Goal: Task Accomplishment & Management: Complete application form

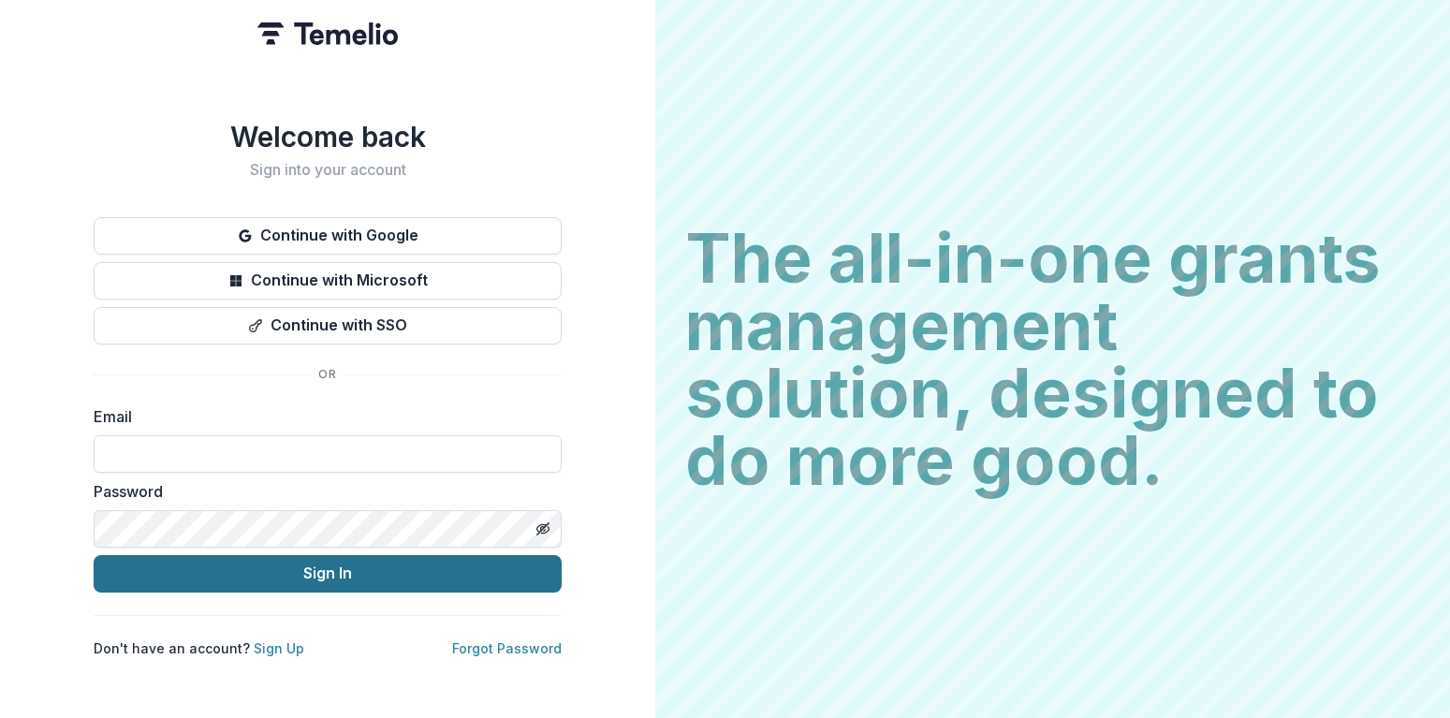
type input "**********"
click at [235, 567] on button "Sign In" at bounding box center [328, 573] width 468 height 37
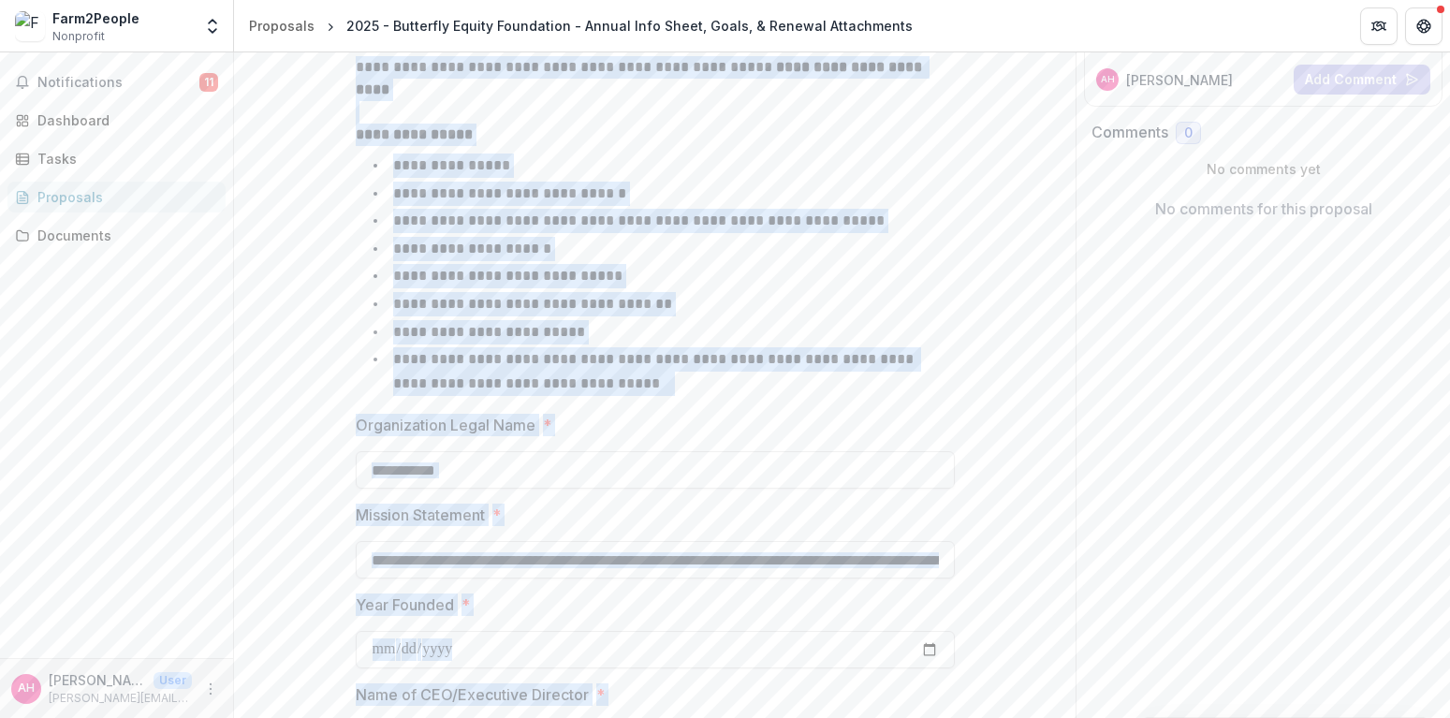
scroll to position [1324, 0]
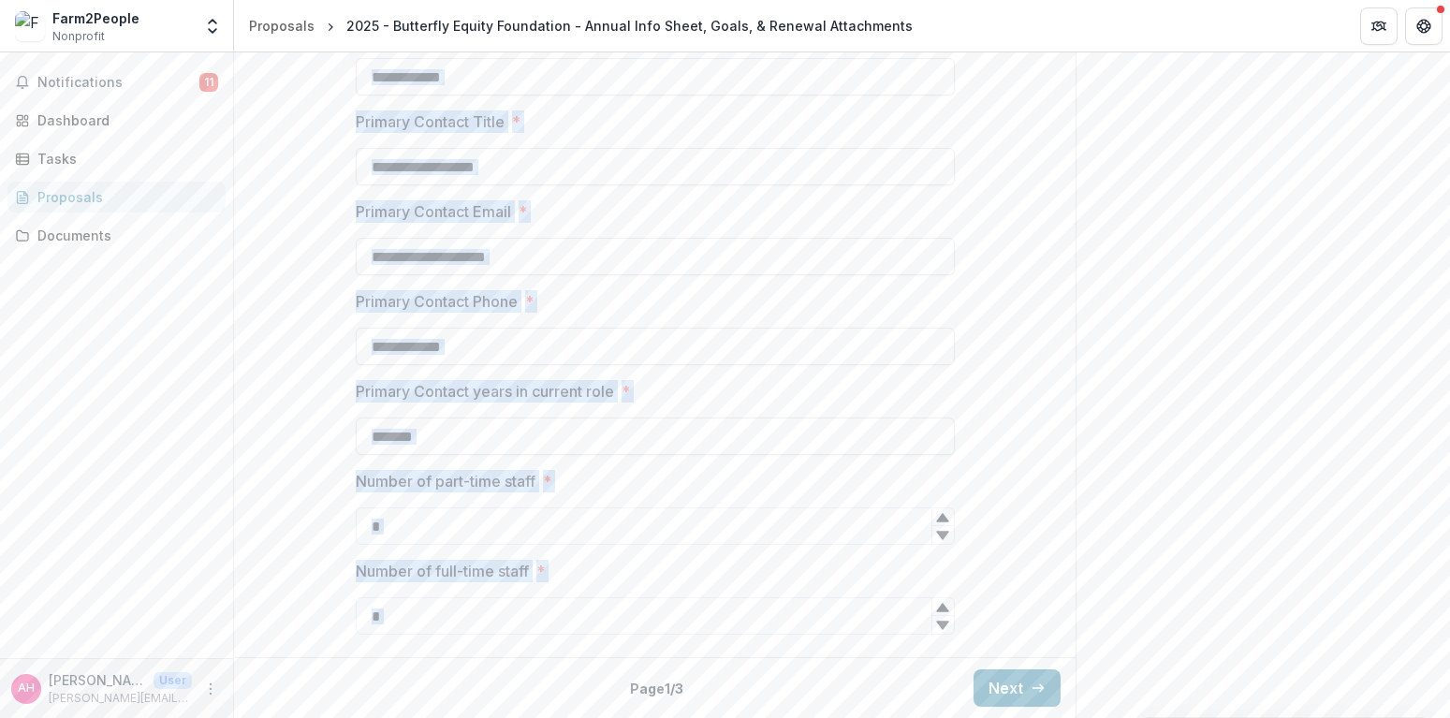
drag, startPoint x: 354, startPoint y: 372, endPoint x: 595, endPoint y: 677, distance: 389.1
copy div "**********"
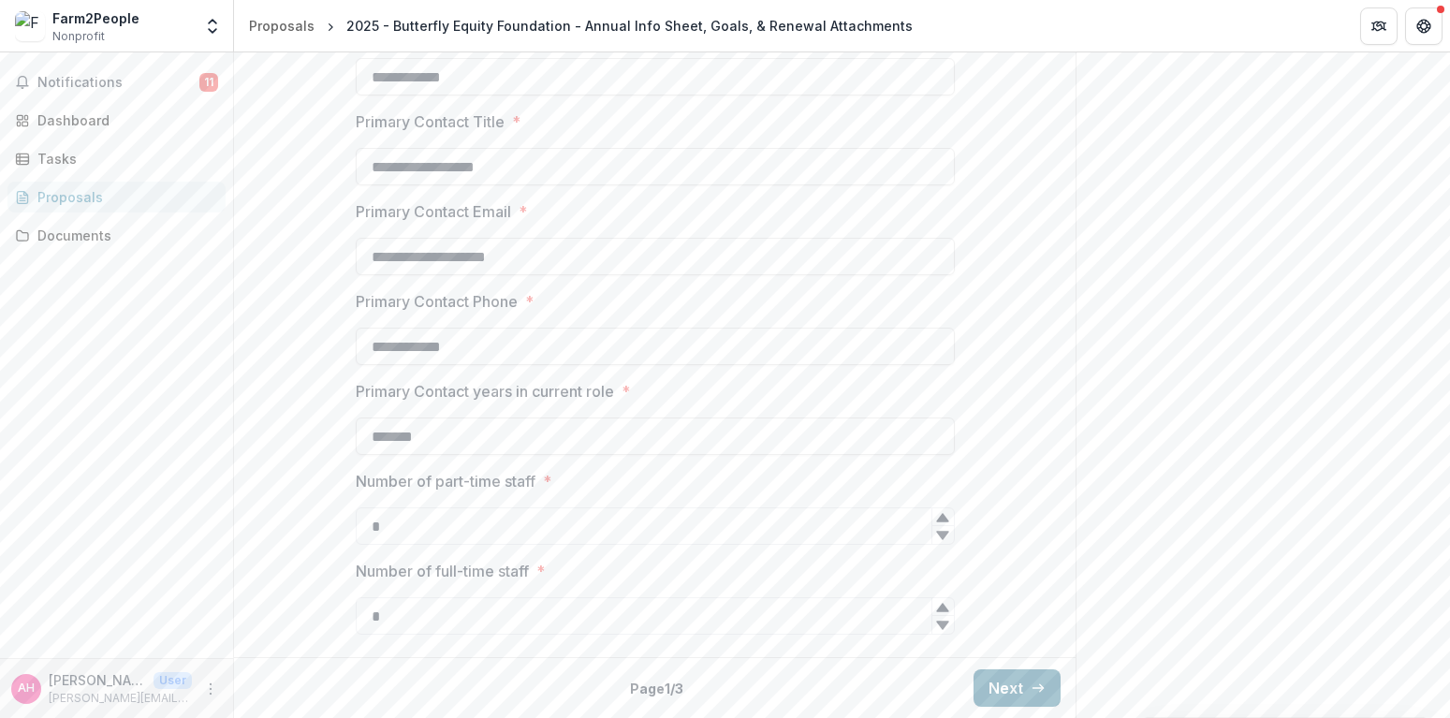
click at [996, 692] on button "Next" at bounding box center [1016, 687] width 87 height 37
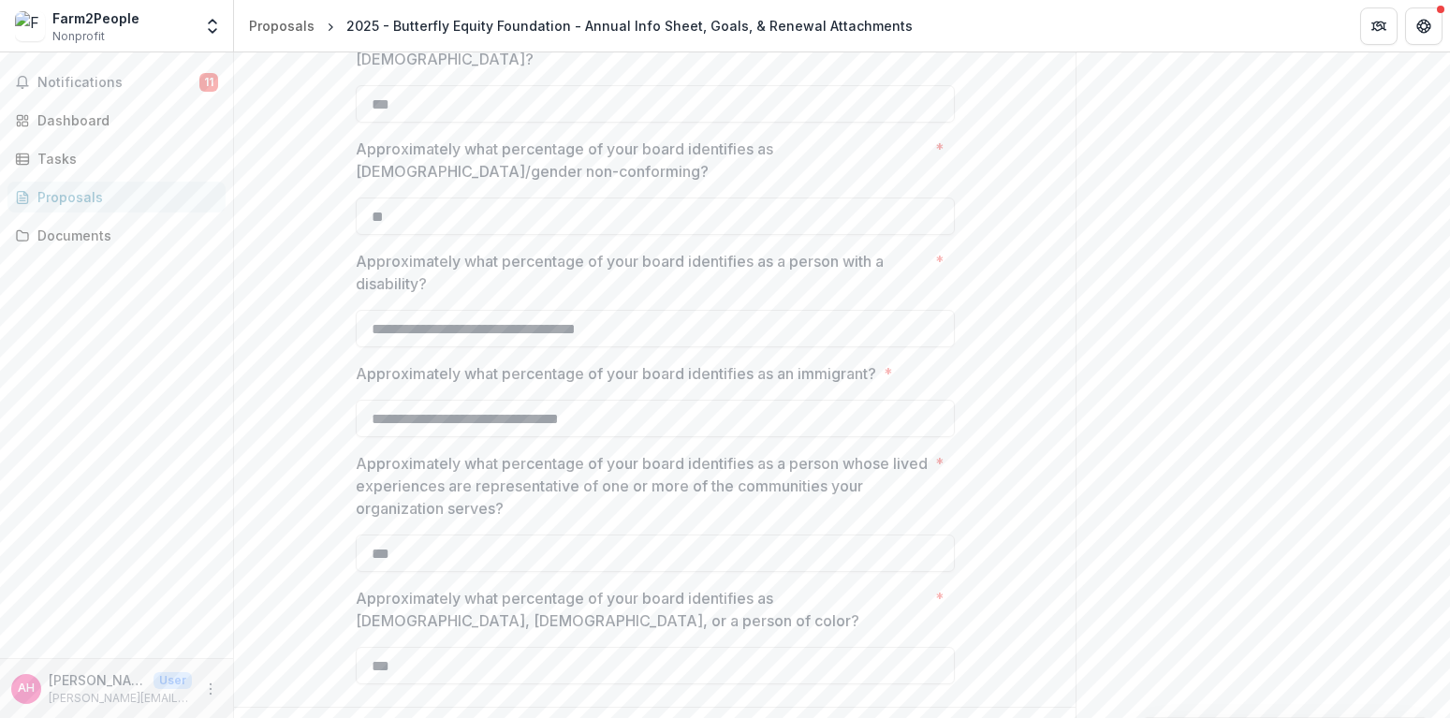
scroll to position [1236, 0]
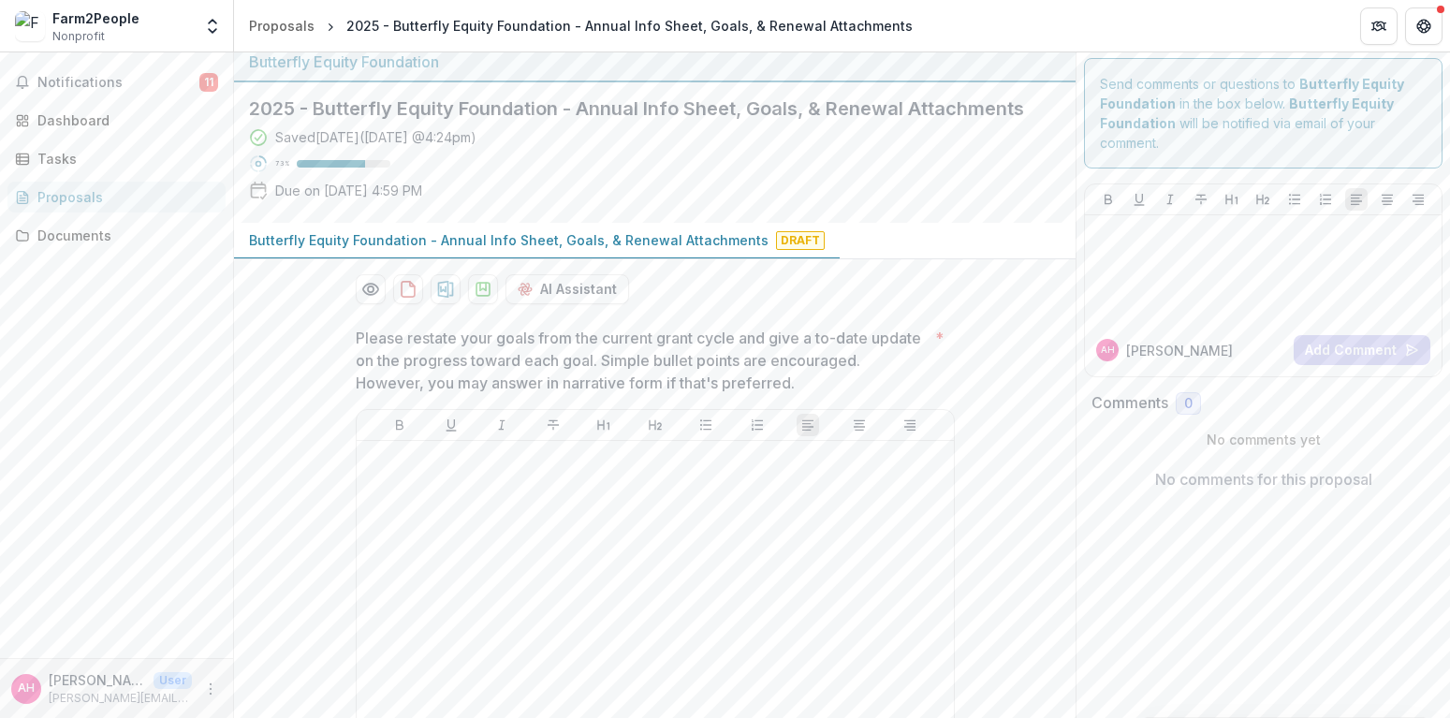
scroll to position [8, 0]
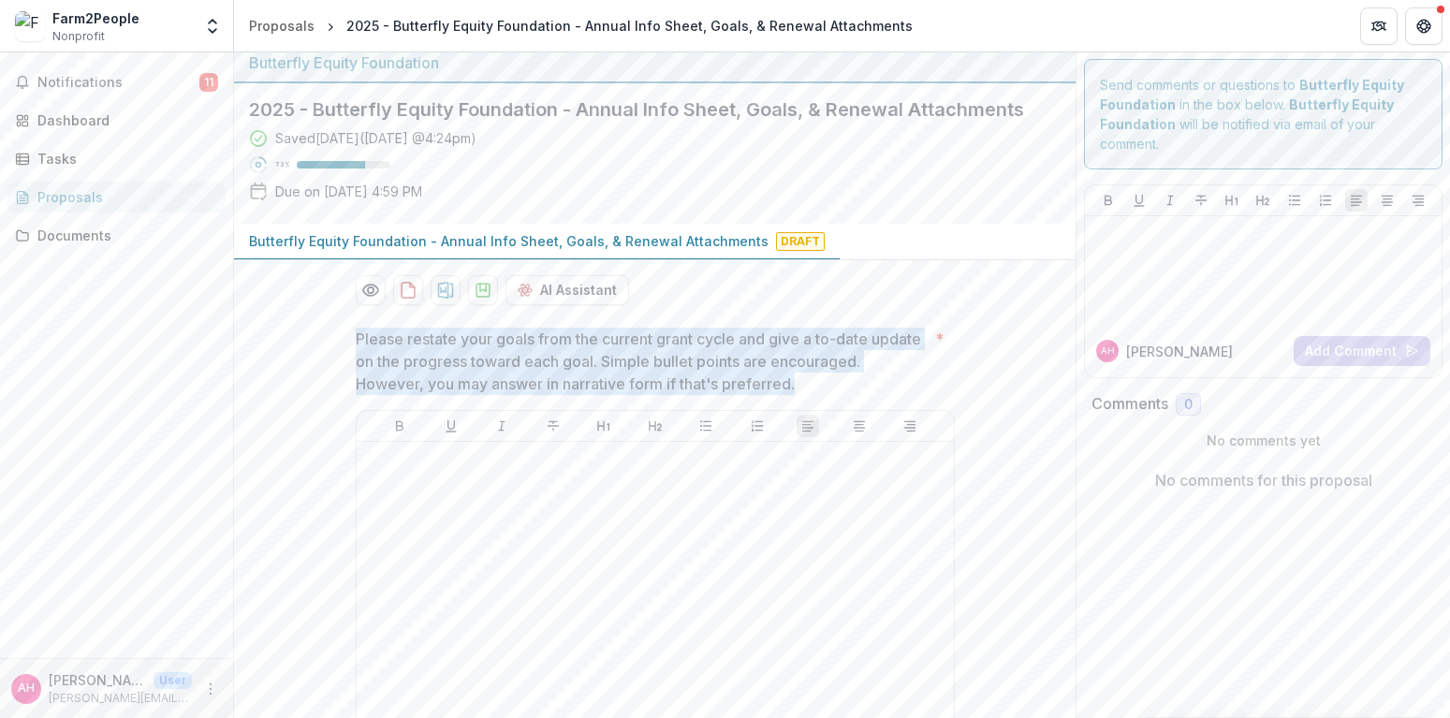
drag, startPoint x: 352, startPoint y: 356, endPoint x: 833, endPoint y: 403, distance: 483.4
click at [833, 395] on p "Please restate your goals from the current grant cycle and give a to-date updat…" at bounding box center [642, 361] width 572 height 67
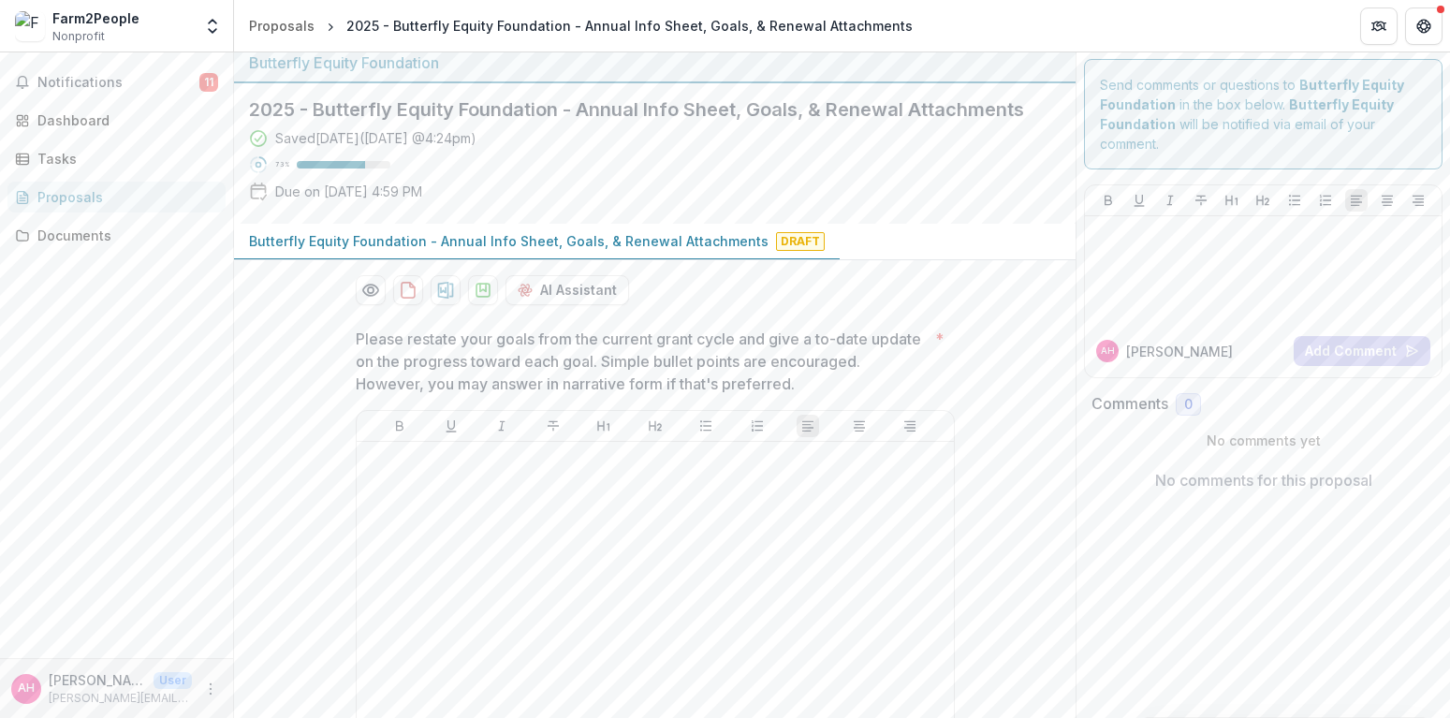
click at [936, 362] on span "*" at bounding box center [939, 361] width 8 height 67
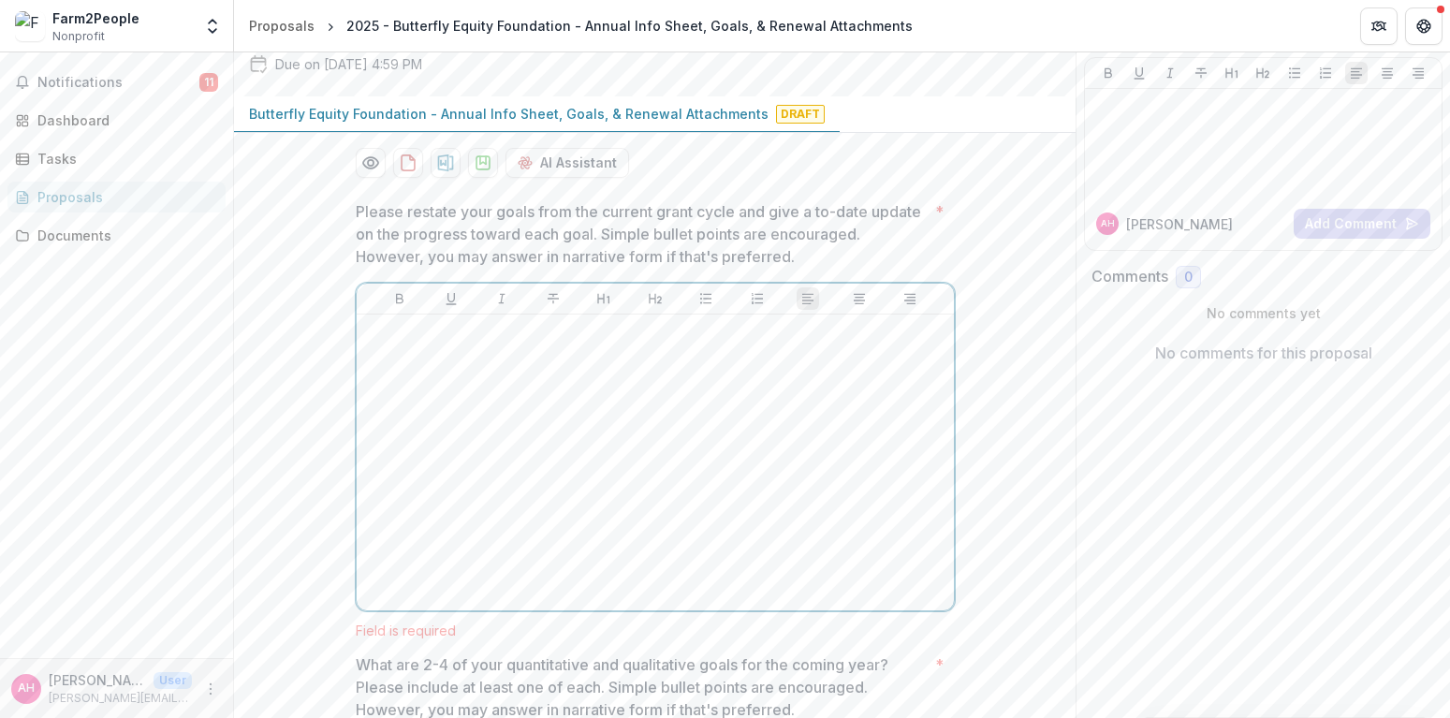
scroll to position [159, 0]
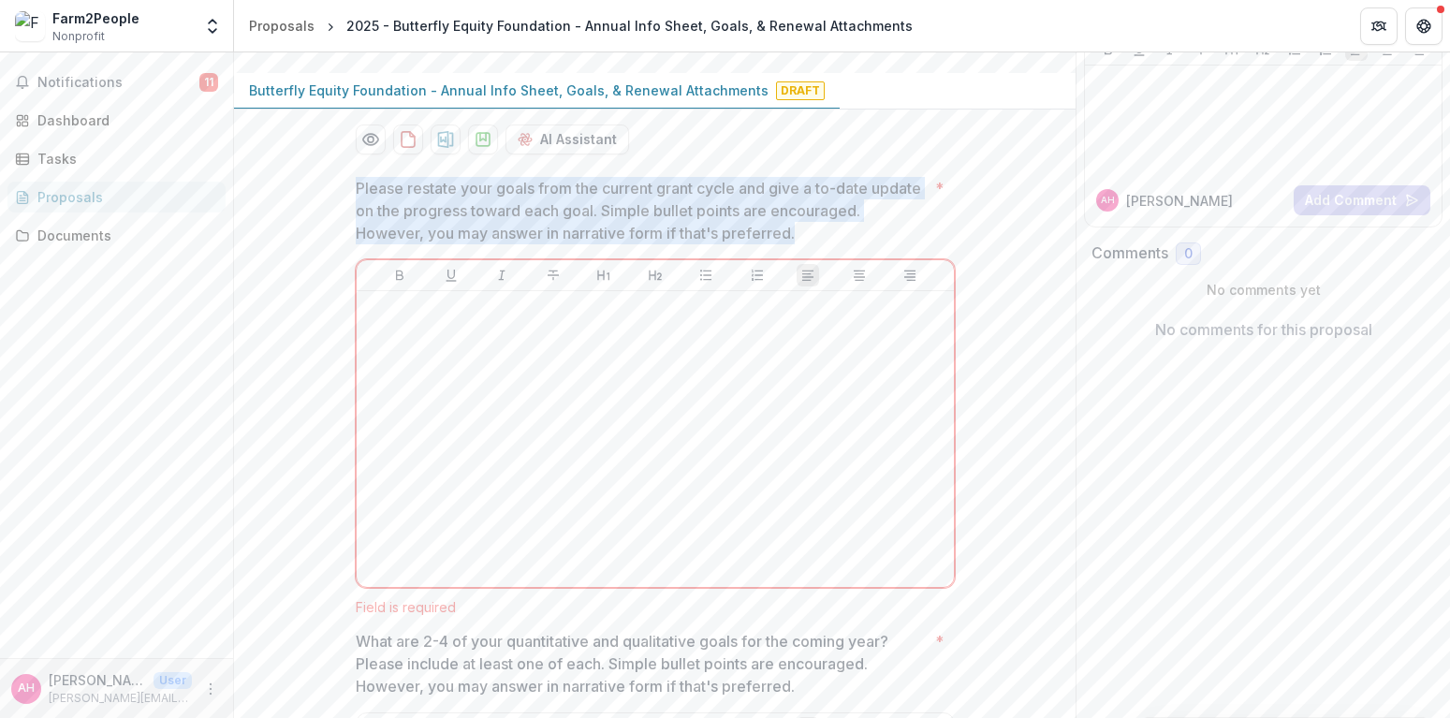
drag, startPoint x: 352, startPoint y: 212, endPoint x: 821, endPoint y: 255, distance: 470.8
click at [821, 244] on p "Please restate your goals from the current grant cycle and give a to-date updat…" at bounding box center [642, 210] width 572 height 67
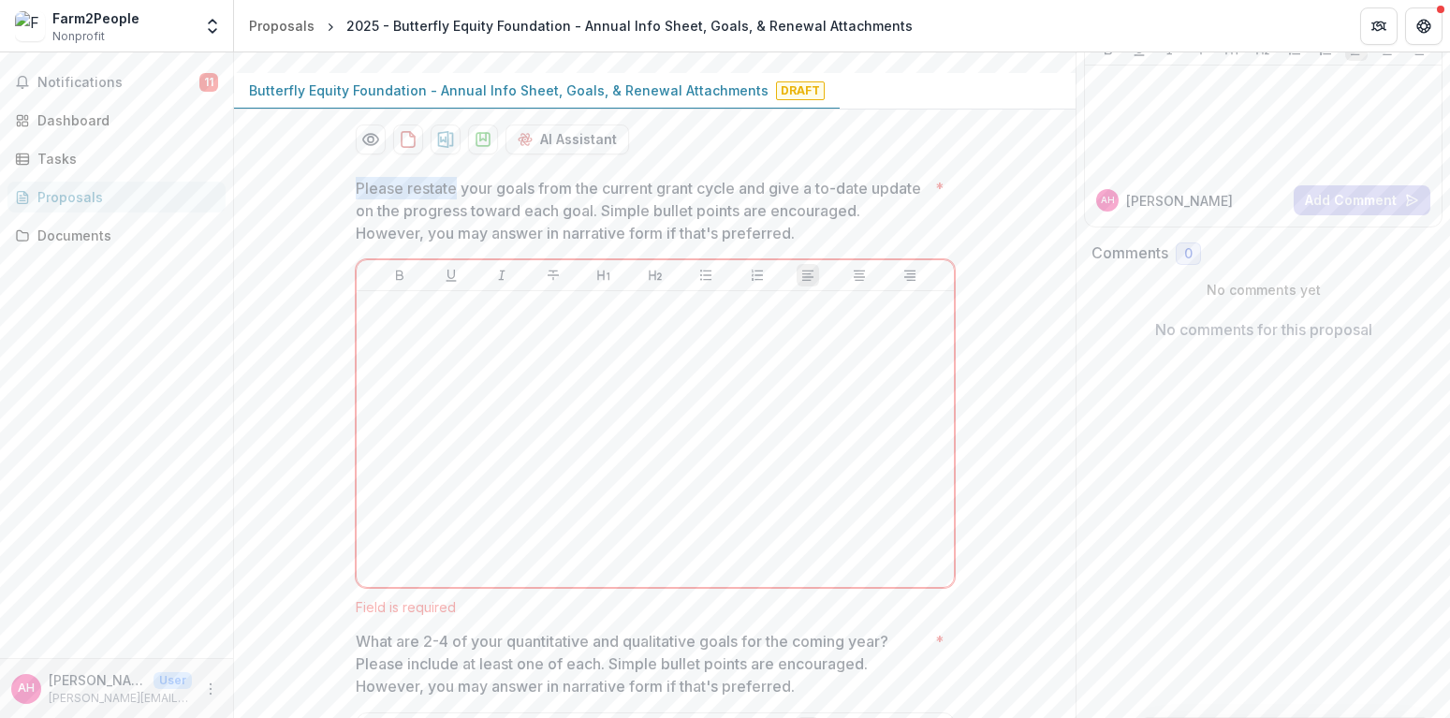
click at [452, 199] on p "Please restate your goals from the current grant cycle and give a to-date updat…" at bounding box center [642, 210] width 572 height 67
click at [377, 213] on p "Please restate your goals from the current grant cycle and give a to-date updat…" at bounding box center [642, 210] width 572 height 67
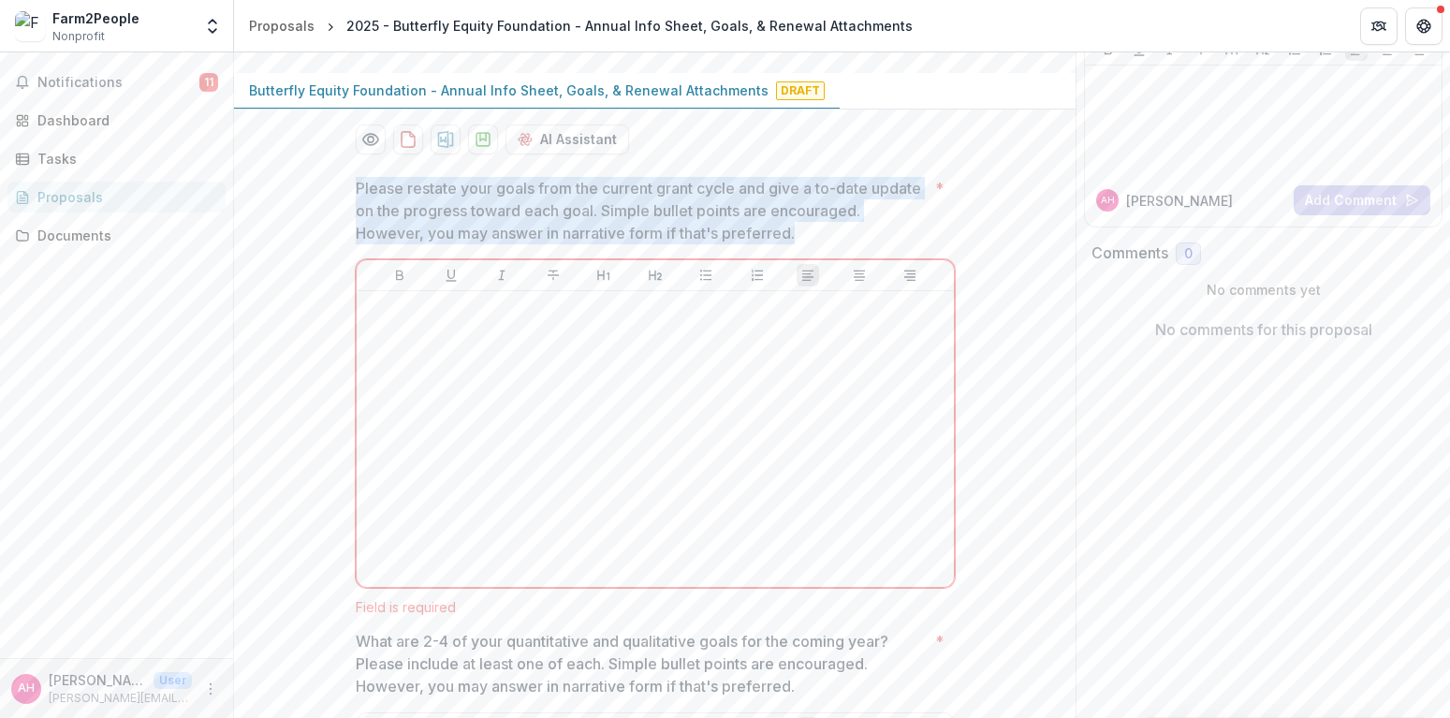
drag, startPoint x: 353, startPoint y: 213, endPoint x: 808, endPoint y: 255, distance: 456.8
click at [808, 244] on p "Please restate your goals from the current grant cycle and give a to-date updat…" at bounding box center [642, 210] width 572 height 67
drag, startPoint x: 797, startPoint y: 259, endPoint x: 339, endPoint y: 205, distance: 461.8
copy p "Please restate your goals from the current grant cycle and give a to-date updat…"
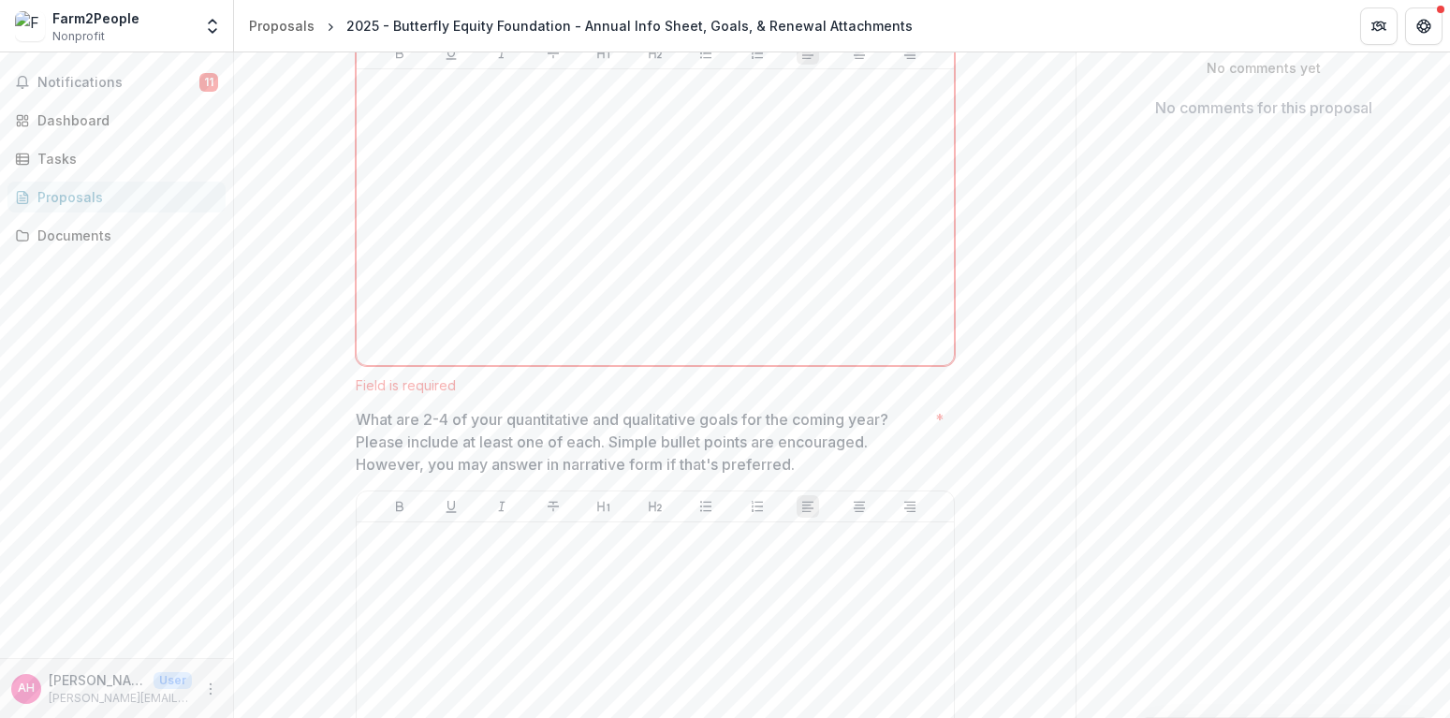
scroll to position [551, 0]
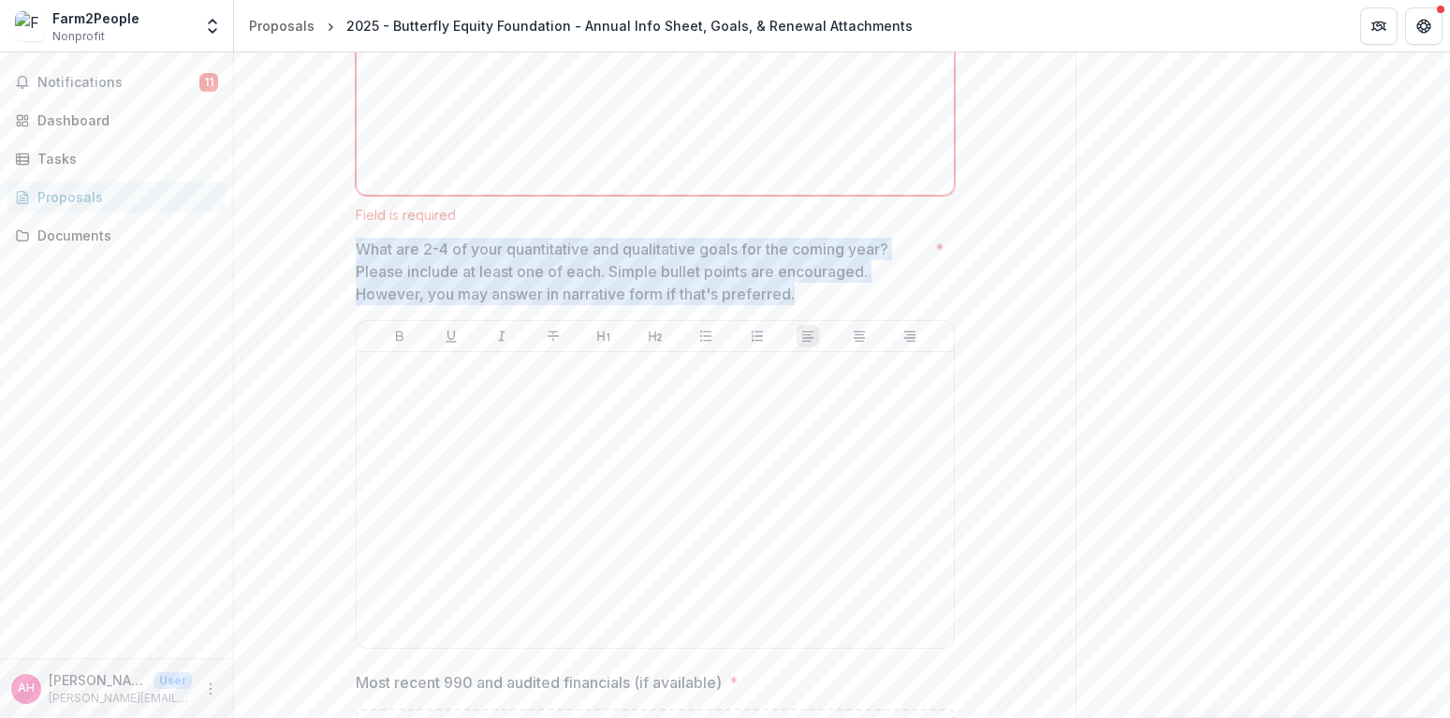
drag, startPoint x: 355, startPoint y: 275, endPoint x: 803, endPoint y: 323, distance: 450.8
click at [803, 305] on p "What are 2-4 of your quantitative and qualitative goals for the coming year? Pl…" at bounding box center [642, 271] width 572 height 67
drag, startPoint x: 801, startPoint y: 314, endPoint x: 322, endPoint y: 268, distance: 481.3
copy p "What are 2-4 of your quantitative and qualitative goals for the coming year? Pl…"
